Goal: Check status: Check status

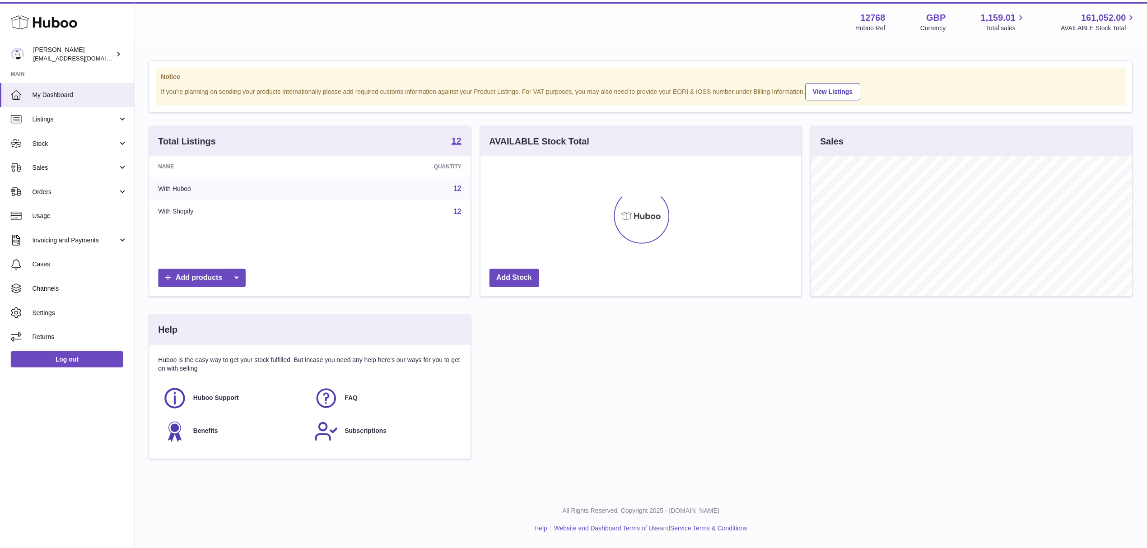
scroll to position [141, 320]
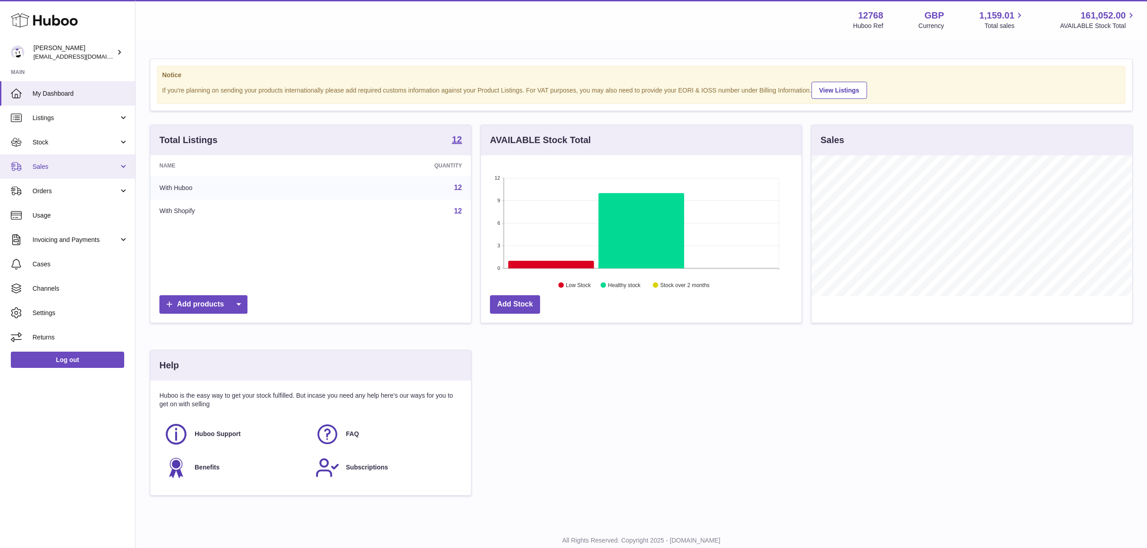
click at [43, 166] on span "Sales" at bounding box center [76, 167] width 86 height 9
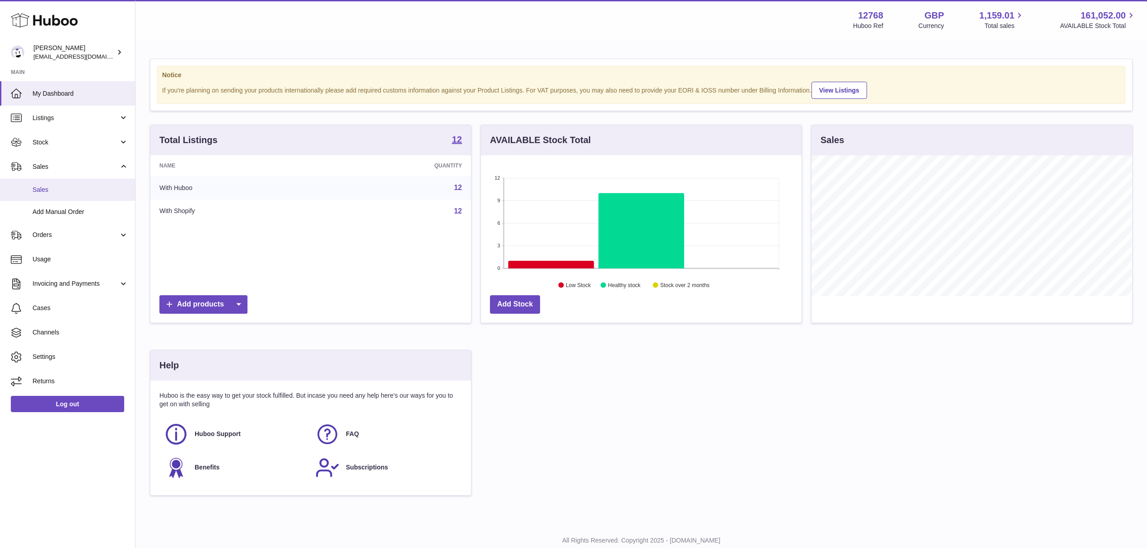
click at [43, 191] on span "Sales" at bounding box center [81, 190] width 96 height 9
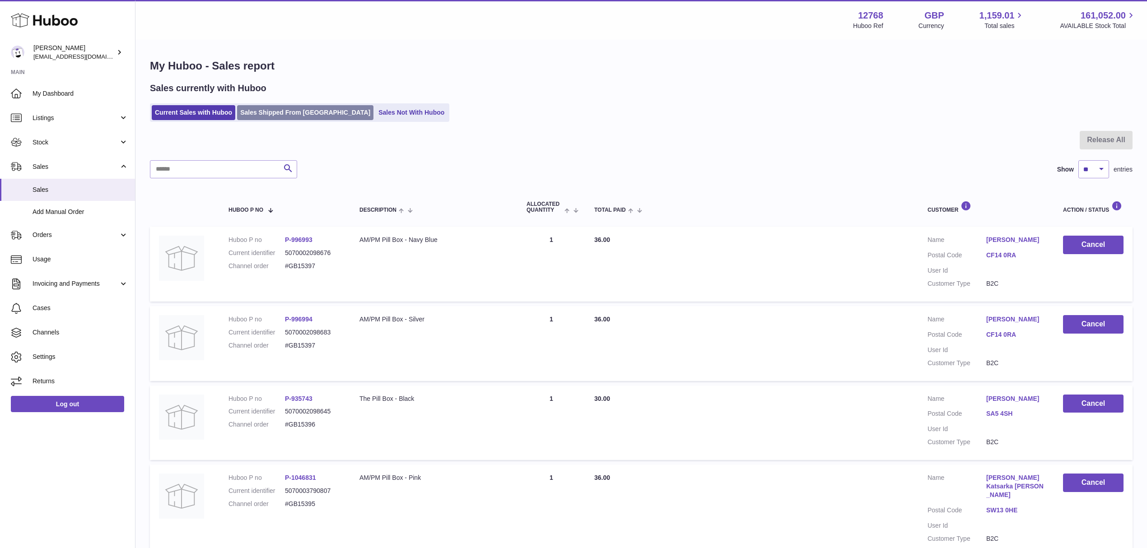
click at [267, 114] on link "Sales Shipped From [GEOGRAPHIC_DATA]" at bounding box center [305, 112] width 136 height 15
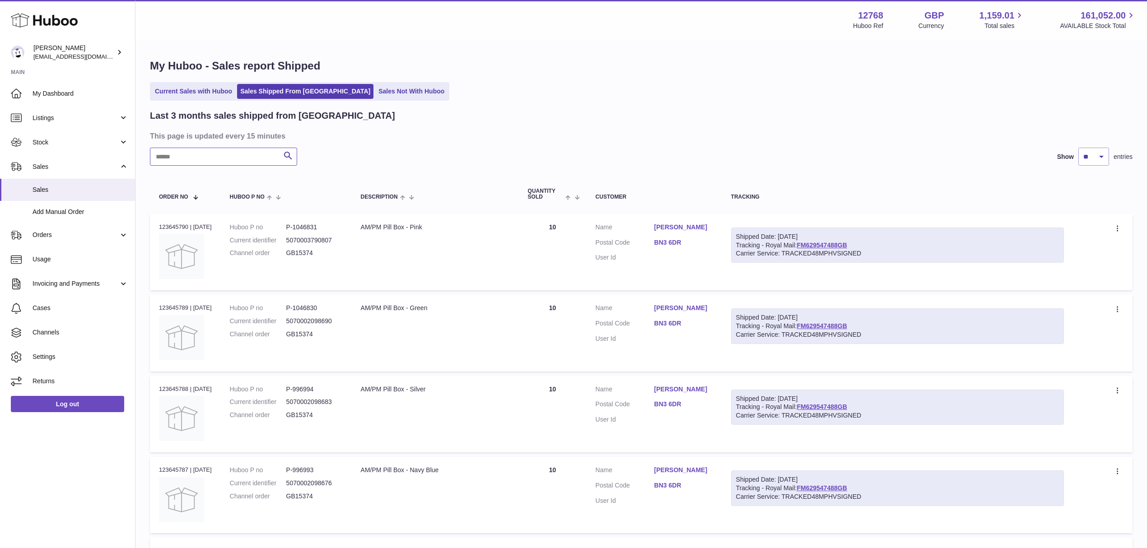
click at [183, 153] on input "text" at bounding box center [223, 157] width 147 height 18
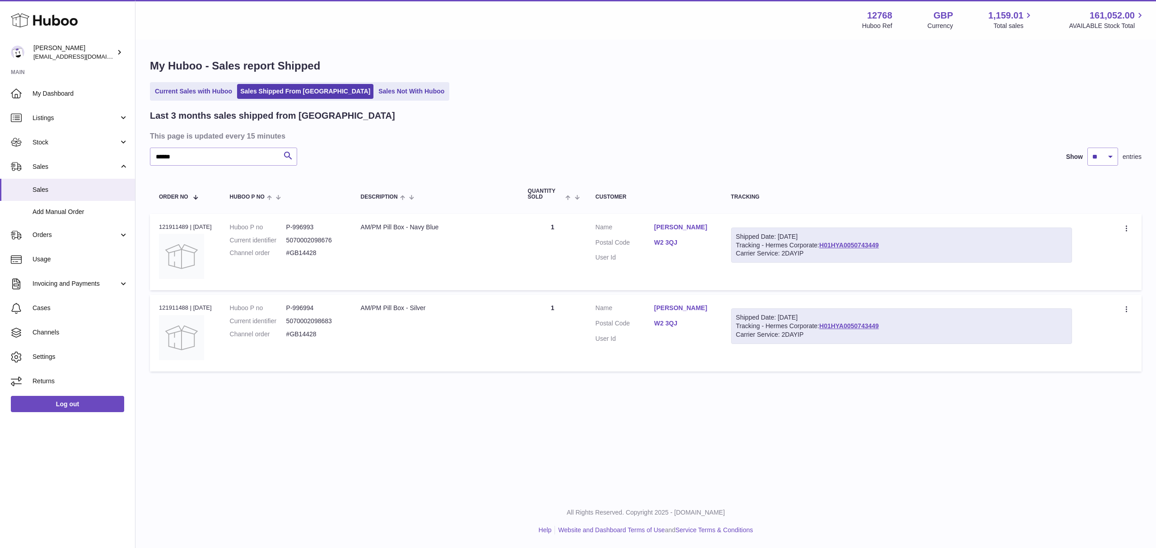
drag, startPoint x: 157, startPoint y: 305, endPoint x: 183, endPoint y: 306, distance: 26.2
click at [183, 306] on td "Order no 121911488 | [DATE]" at bounding box center [185, 333] width 71 height 76
copy div "121911488"
drag, startPoint x: 319, startPoint y: 223, endPoint x: 294, endPoint y: 223, distance: 24.4
click at [294, 223] on dd "P-996993" at bounding box center [314, 227] width 56 height 9
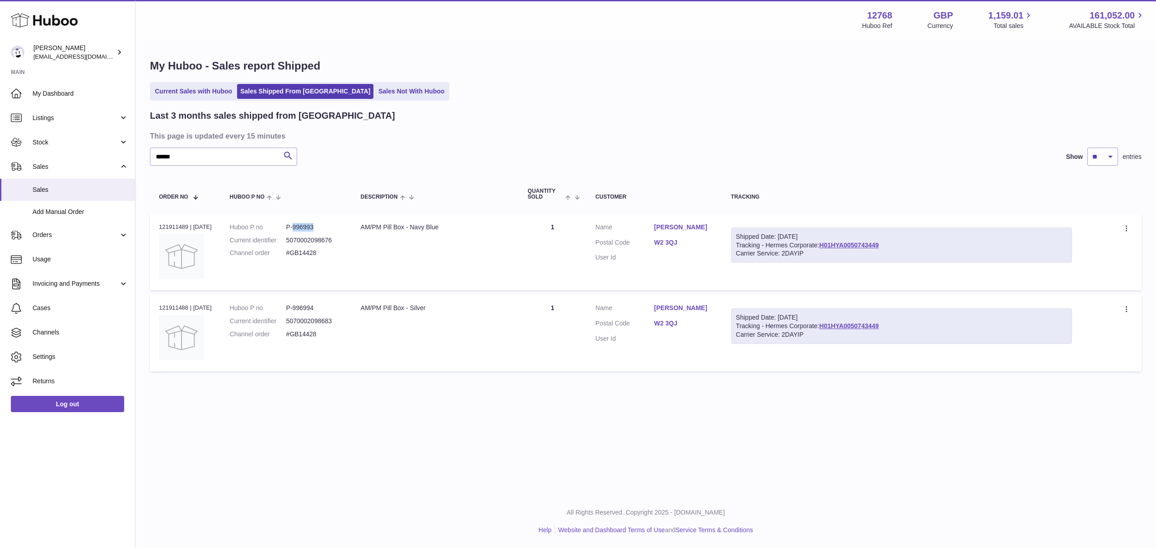
copy dd "996993"
drag, startPoint x: 184, startPoint y: 163, endPoint x: 150, endPoint y: 158, distance: 34.6
click at [150, 158] on input "******" at bounding box center [223, 157] width 147 height 18
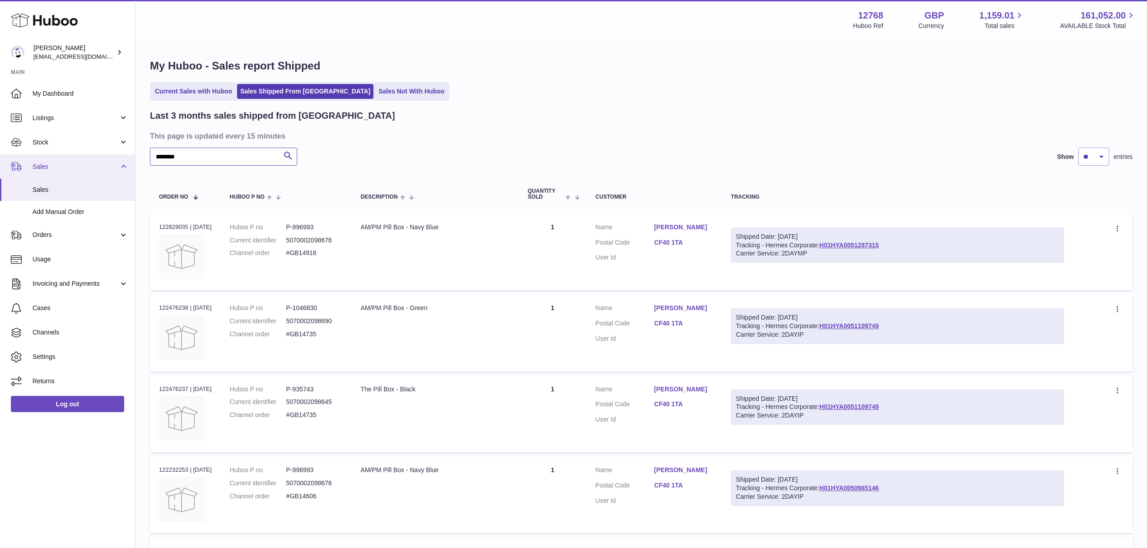
drag, startPoint x: 179, startPoint y: 155, endPoint x: 122, endPoint y: 155, distance: 57.3
click at [122, 155] on div "Huboo [PERSON_NAME] [EMAIL_ADDRESS][DOMAIN_NAME] Main My Dashboard Listings Not…" at bounding box center [573, 507] width 1147 height 1014
type input "*******"
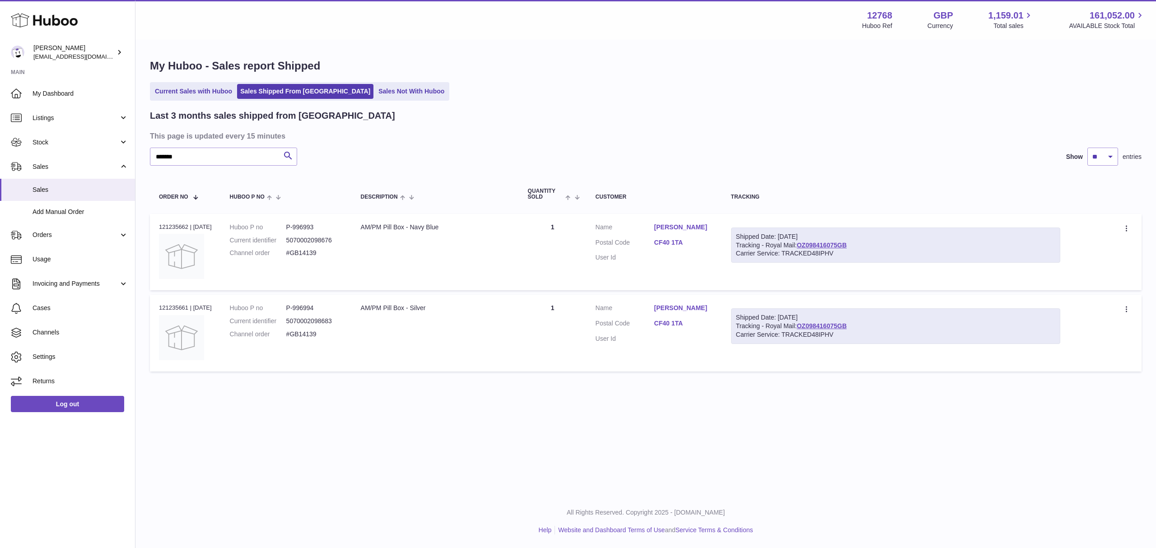
drag, startPoint x: 157, startPoint y: 224, endPoint x: 186, endPoint y: 223, distance: 28.9
click at [186, 223] on td "Order no 121235662 | [DATE]" at bounding box center [185, 252] width 71 height 76
copy div "121235662"
drag, startPoint x: 321, startPoint y: 308, endPoint x: 300, endPoint y: 308, distance: 20.8
click at [300, 308] on dd "P-996994" at bounding box center [314, 308] width 56 height 9
